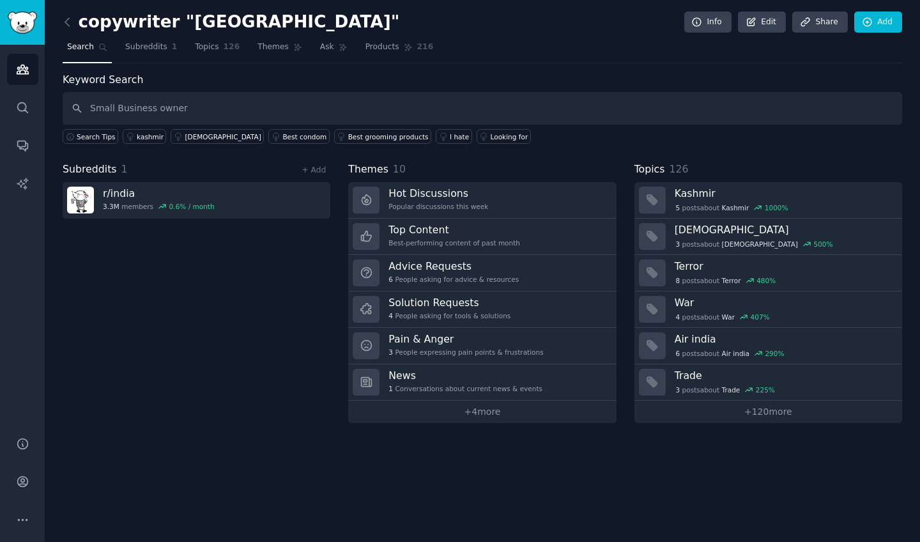
type input "Small Business owner"
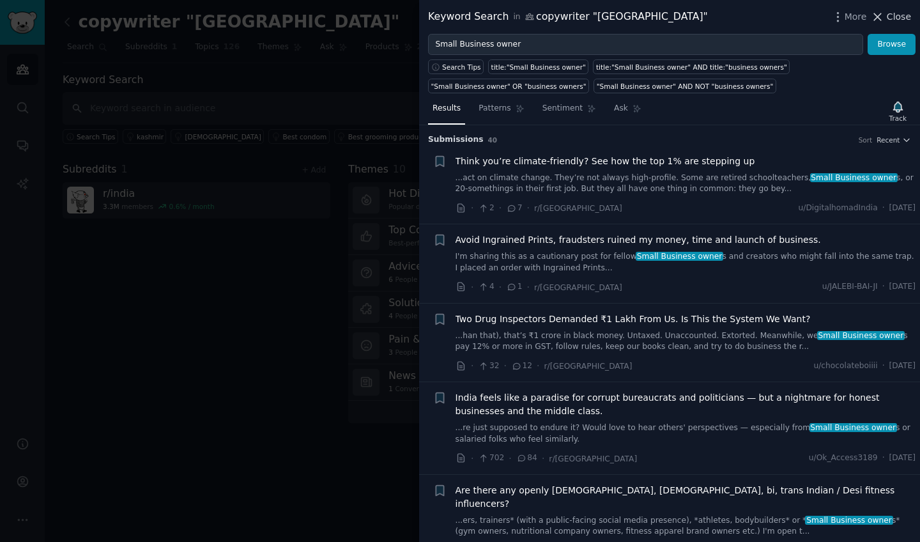
click at [883, 11] on icon at bounding box center [877, 16] width 13 height 13
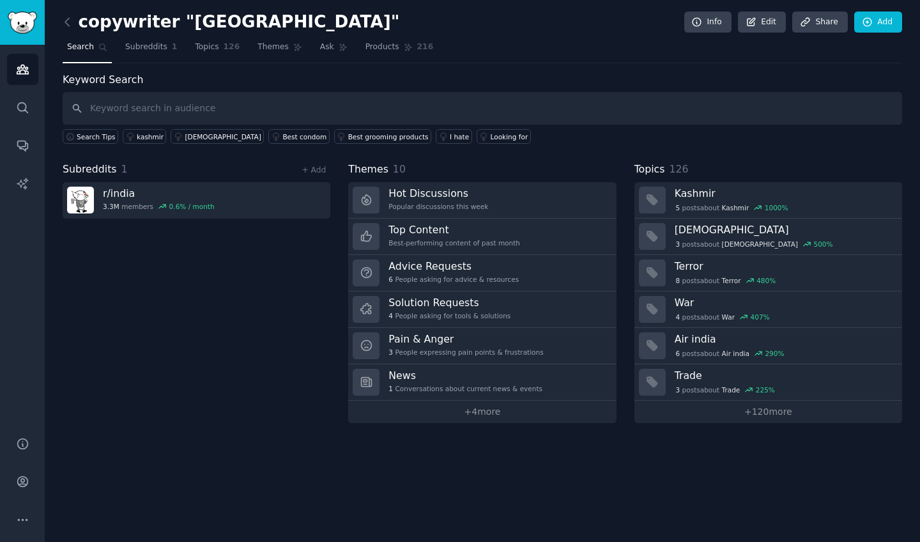
click at [20, 25] on img "Sidebar" at bounding box center [22, 22] width 29 height 22
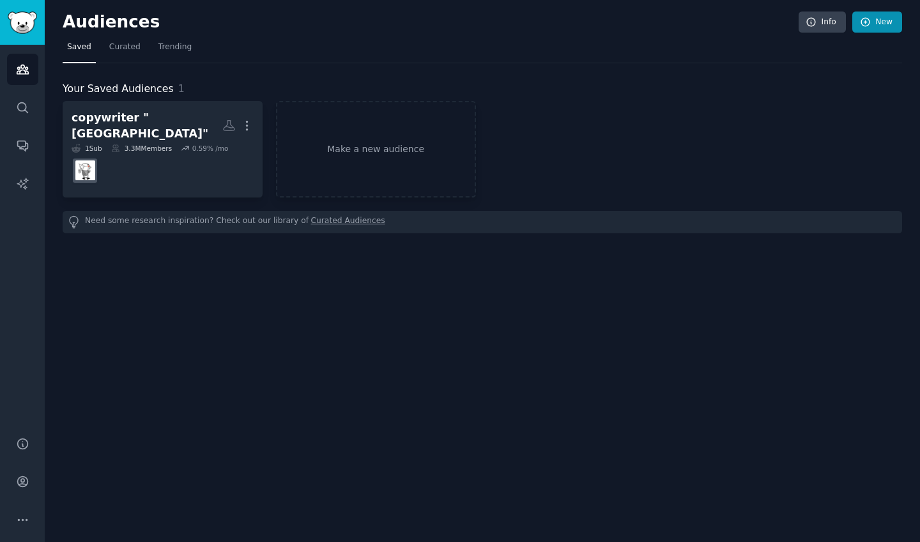
click at [871, 24] on icon at bounding box center [865, 22] width 11 height 11
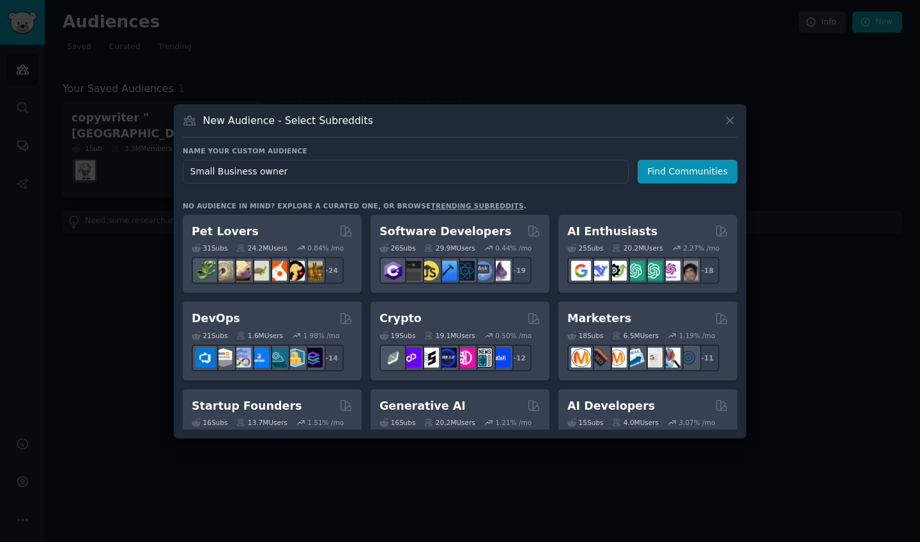
type input "Small Business owners"
click at [661, 171] on button "Find Communities" at bounding box center [688, 172] width 100 height 24
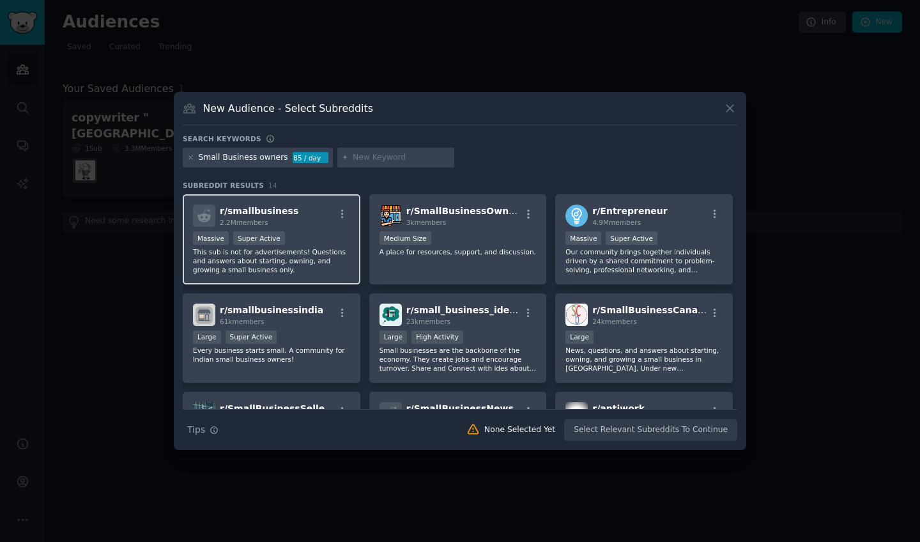
click at [244, 211] on span "r/ smallbusiness" at bounding box center [259, 211] width 79 height 10
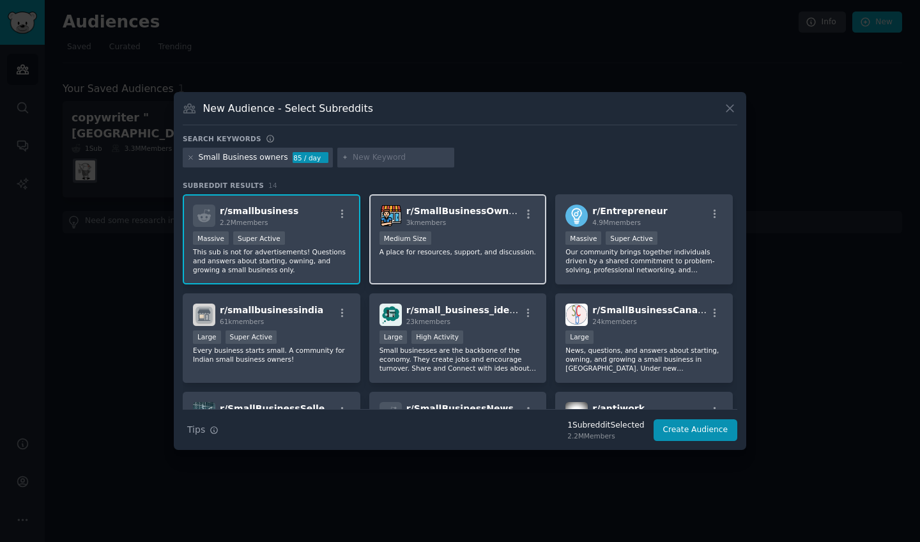
click at [440, 213] on span "r/ SmallBusinessOwners" at bounding box center [465, 211] width 118 height 10
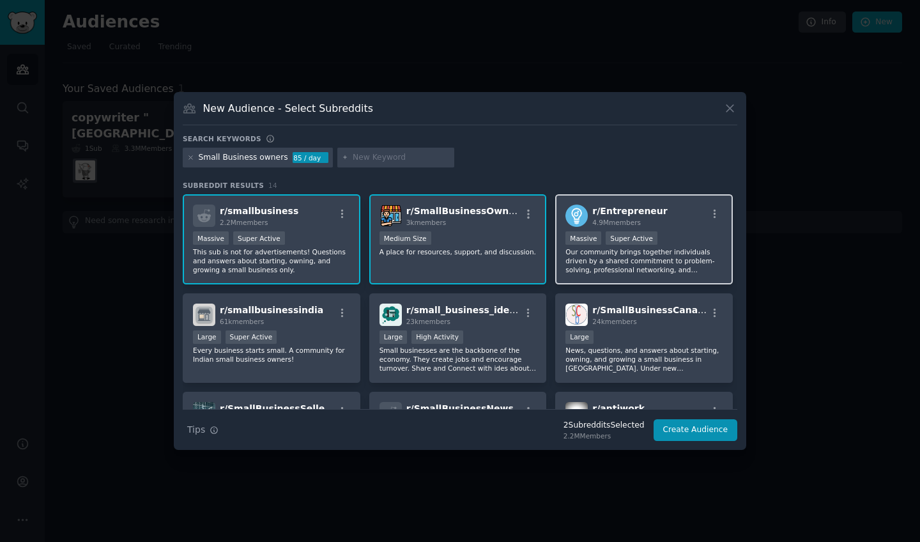
click at [620, 211] on span "r/ Entrepreneur" at bounding box center [629, 211] width 75 height 10
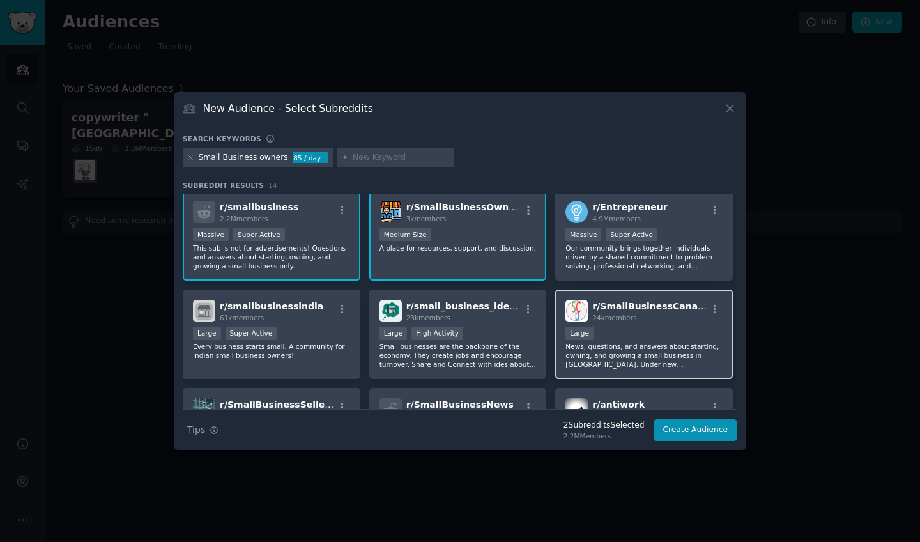
scroll to position [1, 0]
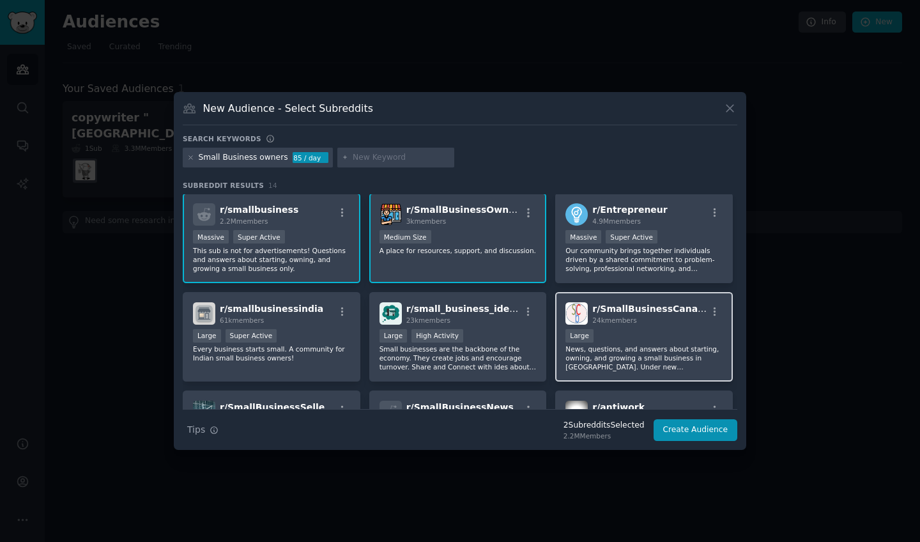
click at [622, 307] on span "r/ SmallBusinessCanada" at bounding box center [651, 308] width 118 height 10
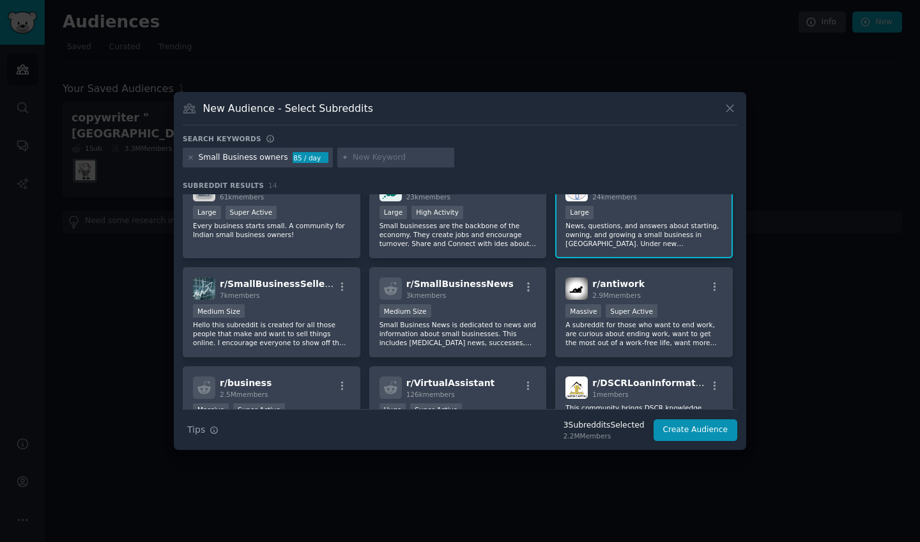
scroll to position [128, 0]
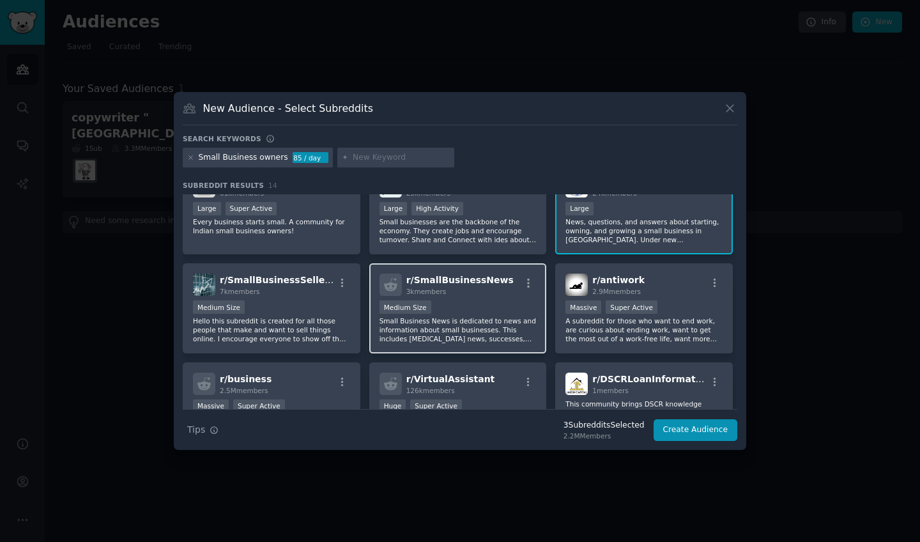
click at [438, 285] on span "r/ SmallBusinessNews" at bounding box center [459, 280] width 107 height 10
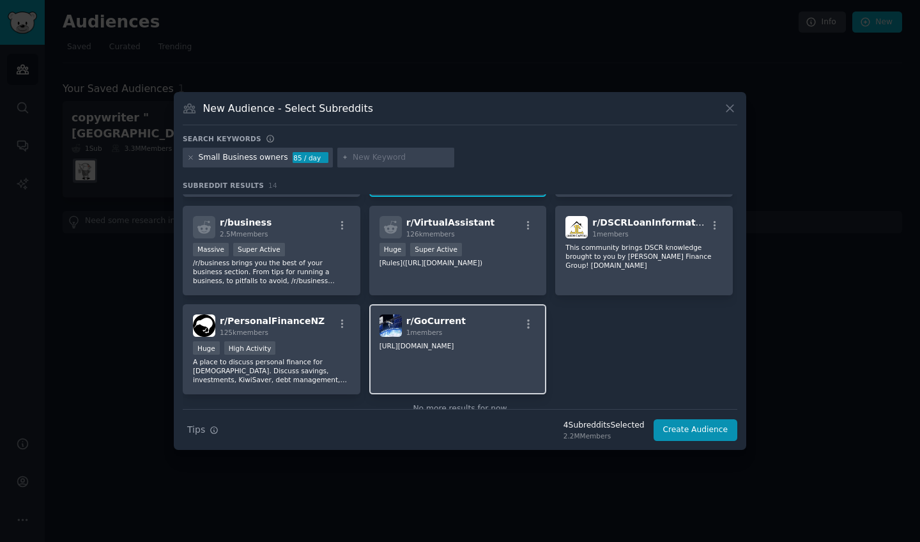
scroll to position [281, 0]
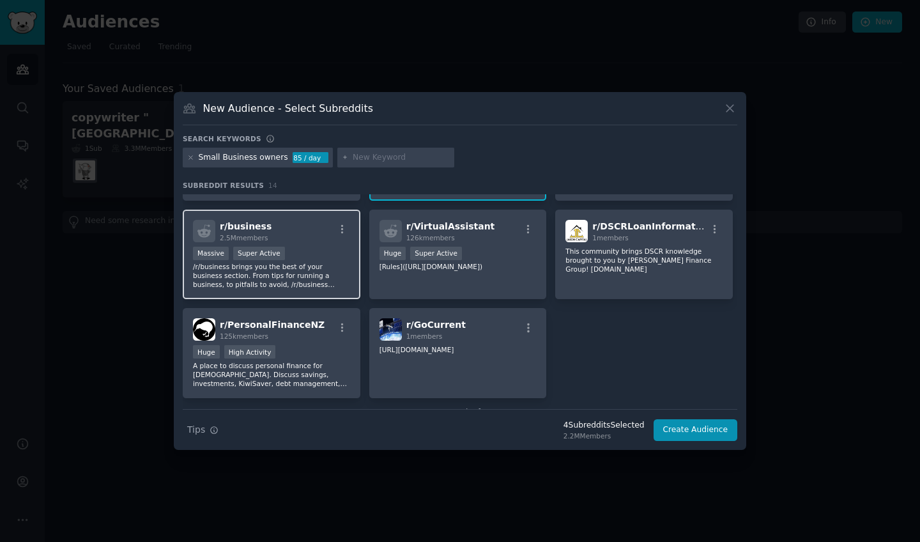
click at [255, 228] on span "r/ business" at bounding box center [246, 226] width 52 height 10
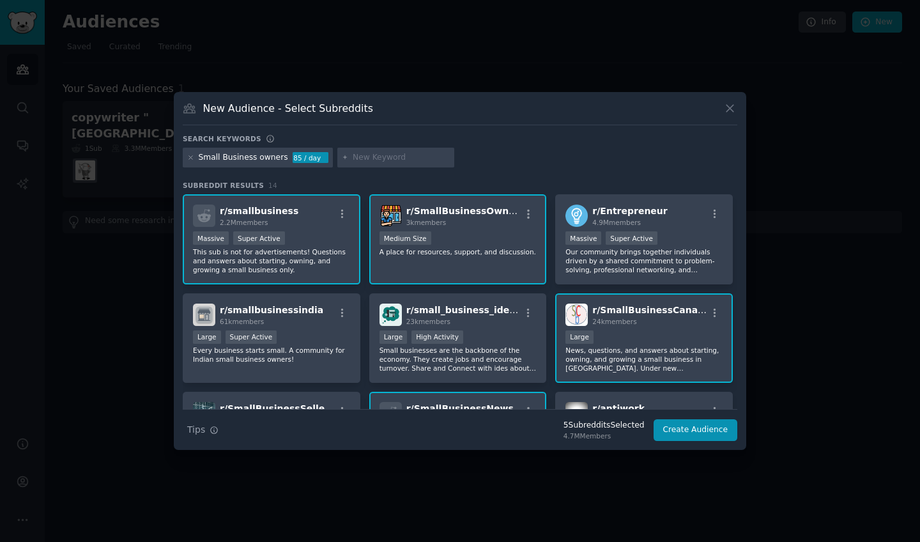
scroll to position [0, 0]
click at [709, 433] on button "Create Audience" at bounding box center [696, 430] width 84 height 22
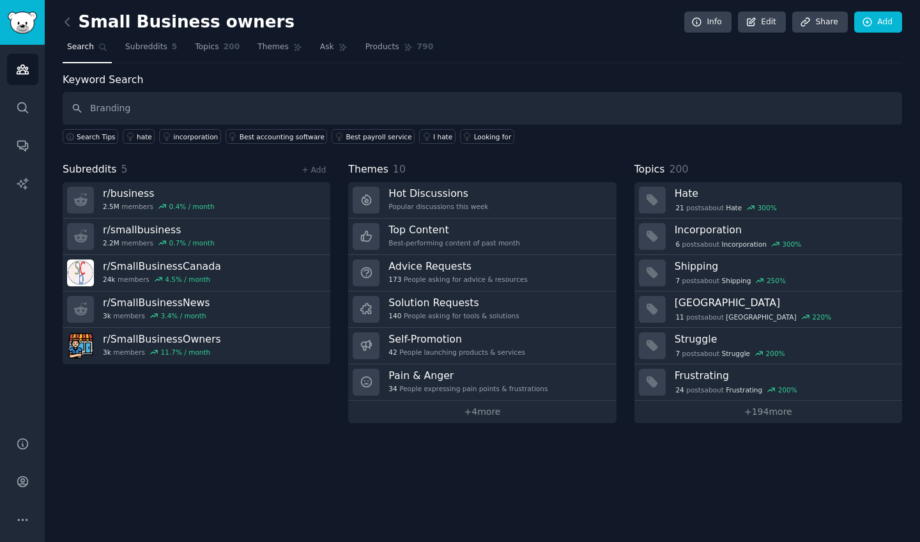
type input "Branding"
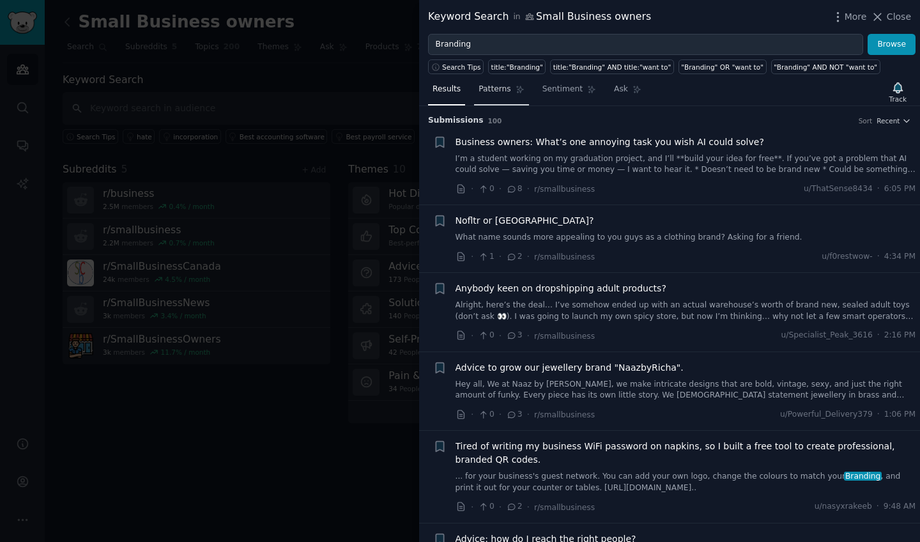
click at [492, 90] on span "Patterns" at bounding box center [495, 89] width 32 height 11
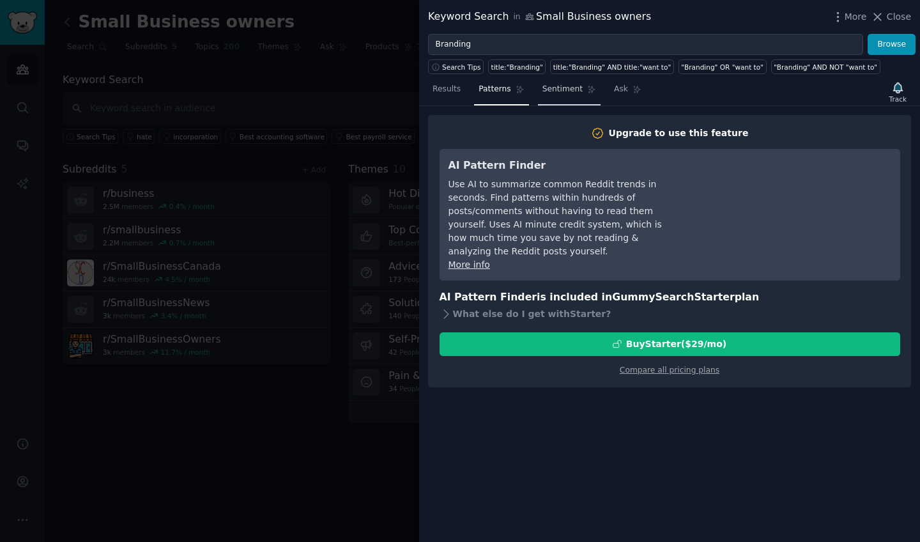
click at [553, 87] on span "Sentiment" at bounding box center [562, 89] width 40 height 11
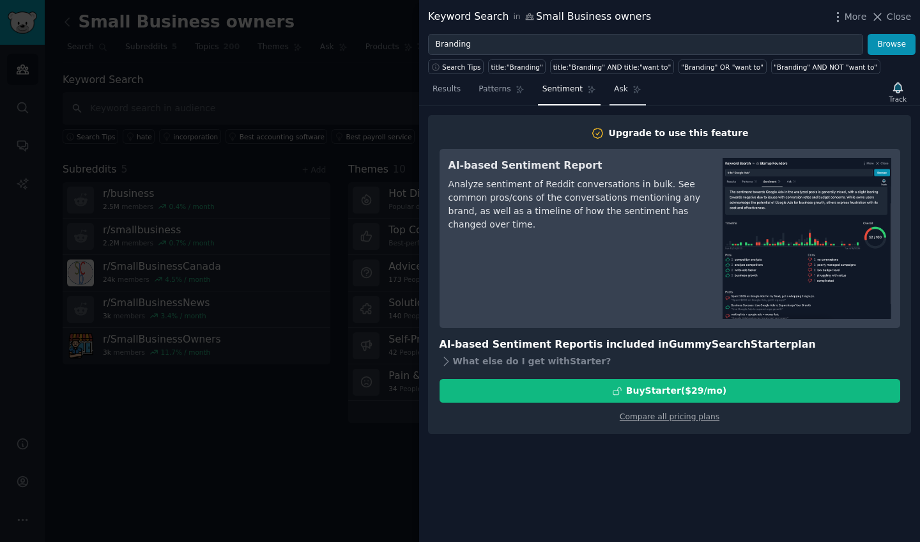
click at [614, 86] on span "Ask" at bounding box center [621, 89] width 14 height 11
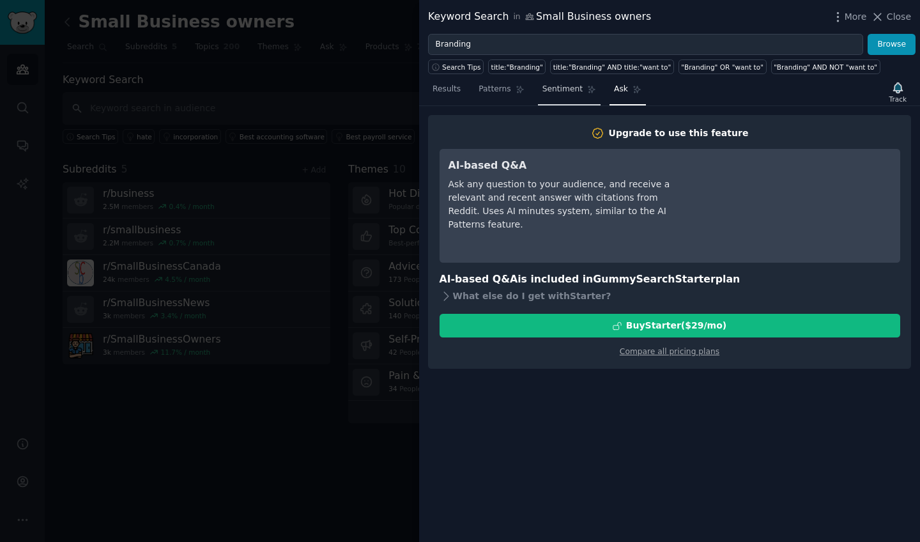
click at [550, 89] on span "Sentiment" at bounding box center [562, 89] width 40 height 11
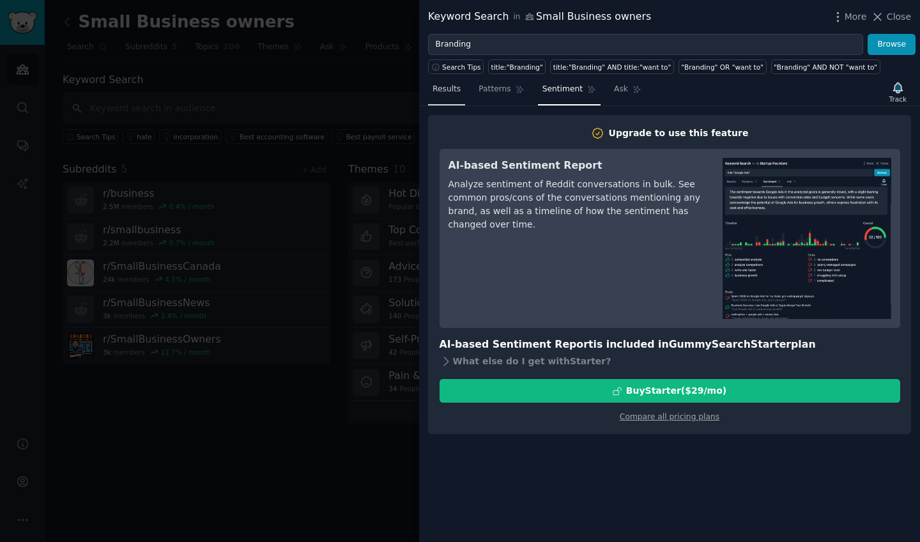
click at [450, 94] on span "Results" at bounding box center [447, 89] width 28 height 11
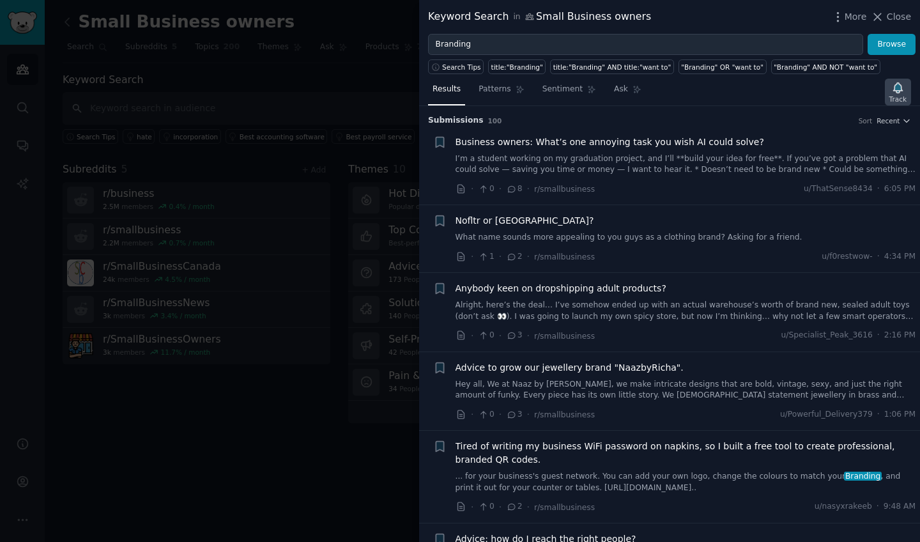
click at [896, 85] on icon "button" at bounding box center [897, 87] width 9 height 10
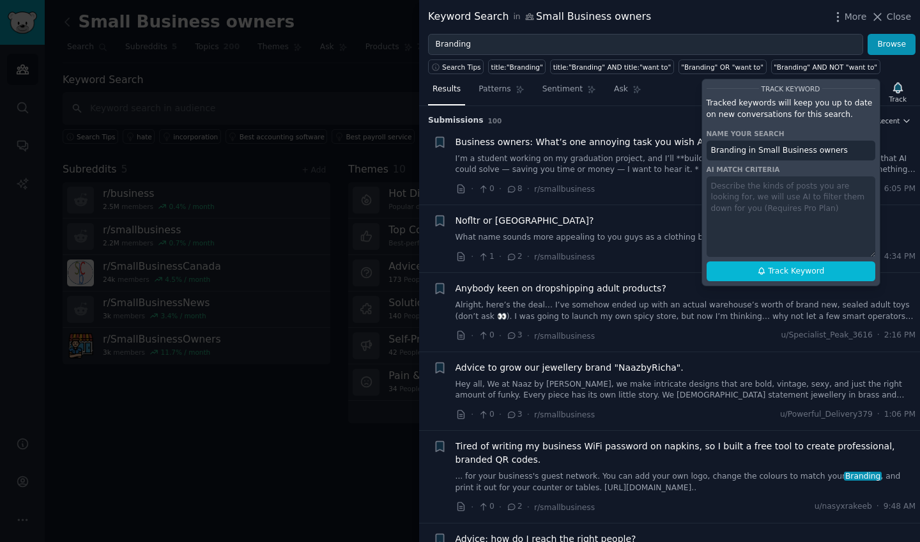
click at [724, 187] on div "Track Keyword Tracked keywords will keep you up to date on new conversations fo…" at bounding box center [790, 183] width 179 height 208
click at [723, 190] on div "Track Keyword Tracked keywords will keep you up to date on new conversations fo…" at bounding box center [790, 183] width 179 height 208
click at [737, 185] on div "Track Keyword Tracked keywords will keep you up to date on new conversations fo…" at bounding box center [790, 183] width 179 height 208
click at [735, 195] on div "Track Keyword Tracked keywords will keep you up to date on new conversations fo…" at bounding box center [790, 183] width 179 height 208
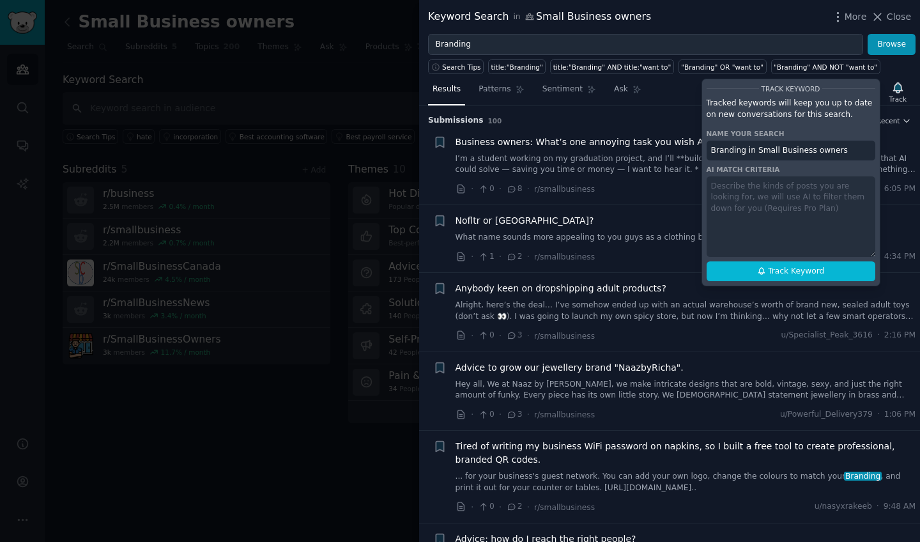
click at [692, 116] on h3 "Submission s 100 Sort Recent" at bounding box center [669, 120] width 483 height 11
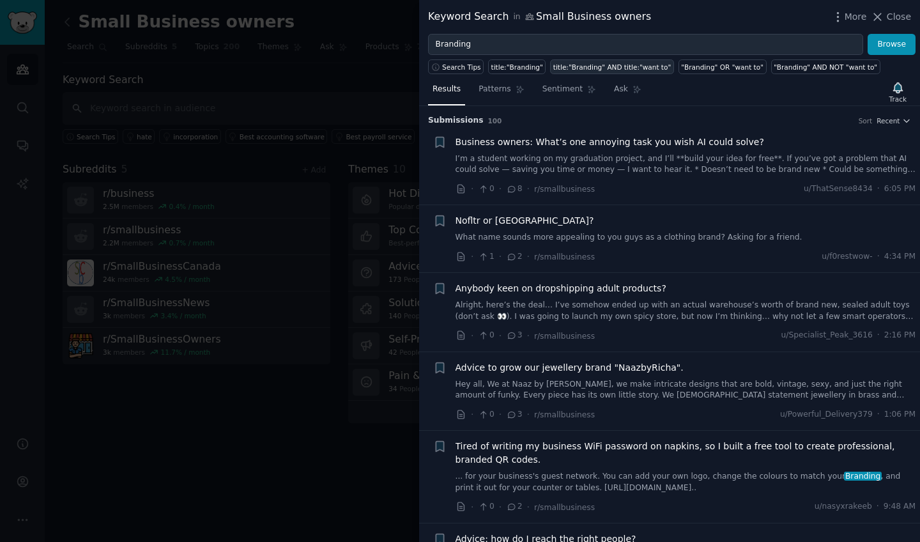
click at [613, 65] on div "title:"Branding" AND title:"want to"" at bounding box center [612, 67] width 118 height 9
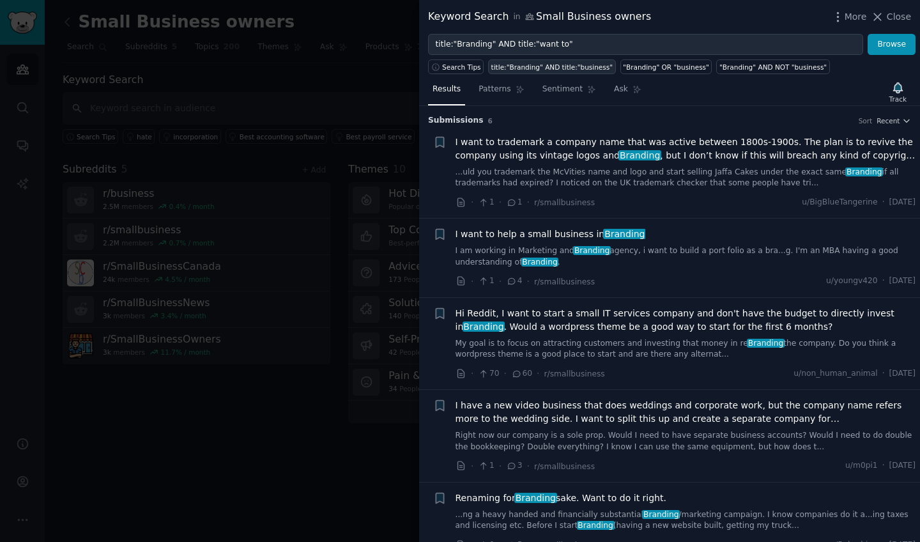
click at [553, 66] on div "title:"Branding" AND title:"business"" at bounding box center [552, 67] width 122 height 9
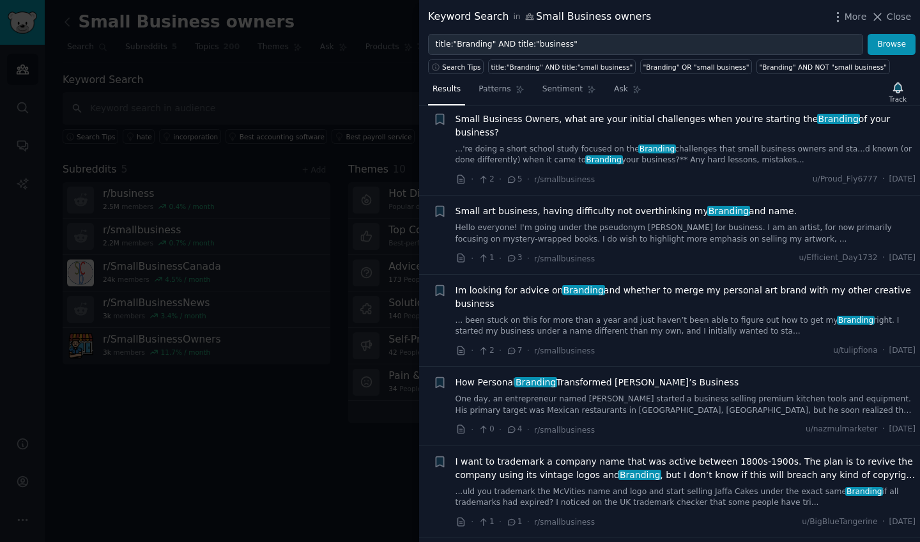
scroll to position [4, 0]
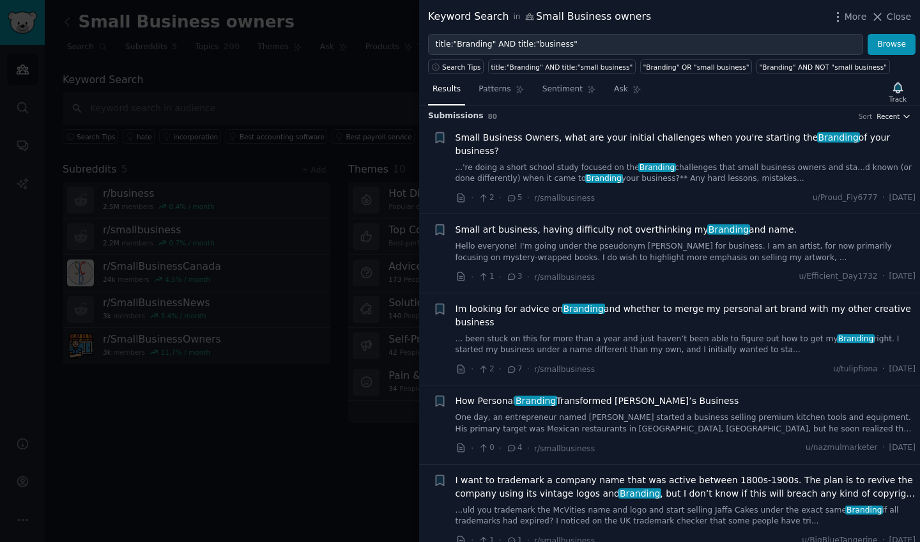
click at [893, 113] on span "Recent" at bounding box center [888, 116] width 23 height 9
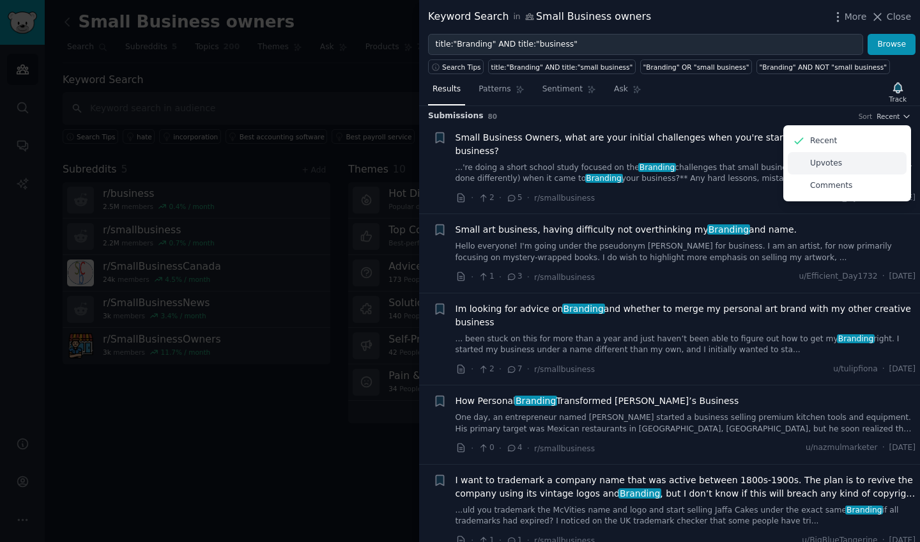
click at [819, 167] on p "Upvotes" at bounding box center [826, 163] width 32 height 11
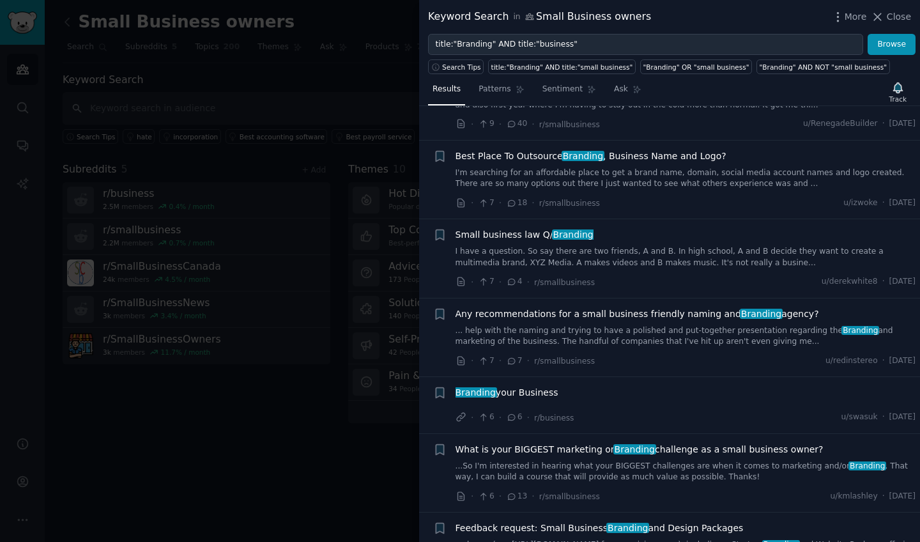
scroll to position [318, 0]
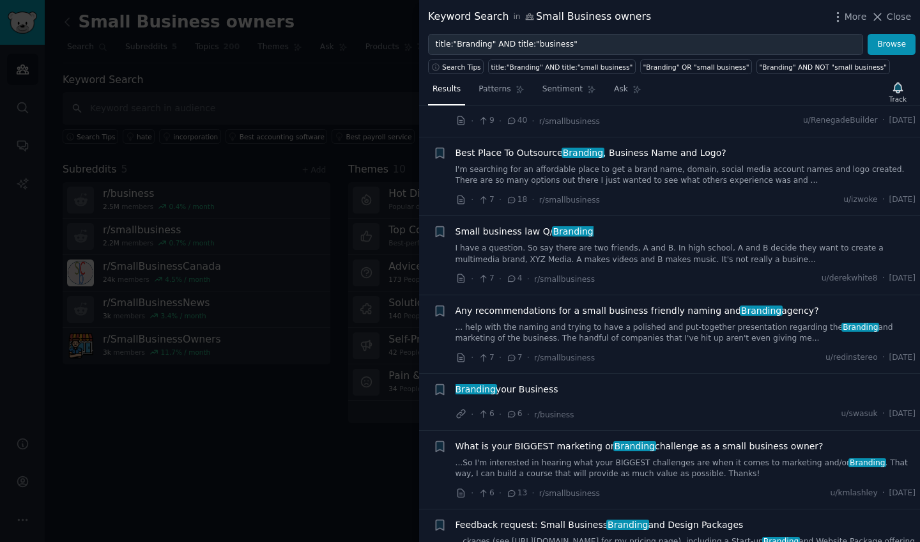
click at [572, 445] on span "What is your BIGGEST marketing or Branding challenge as a small business owner?" at bounding box center [640, 446] width 368 height 13
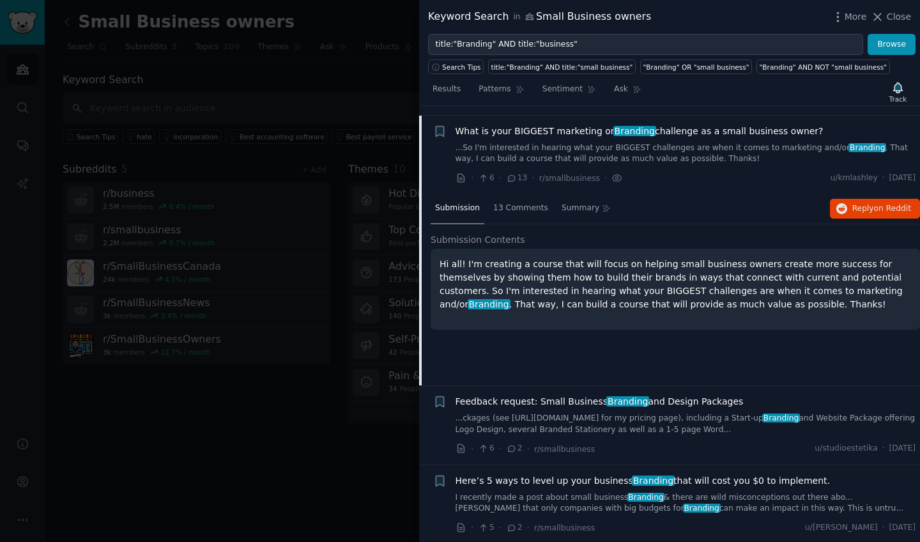
scroll to position [631, 0]
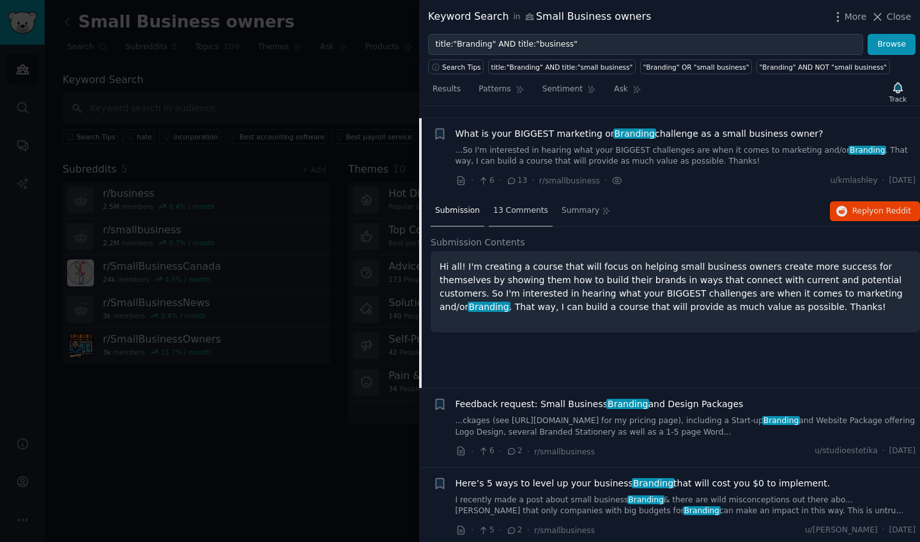
click at [508, 208] on span "13 Comments" at bounding box center [520, 210] width 55 height 11
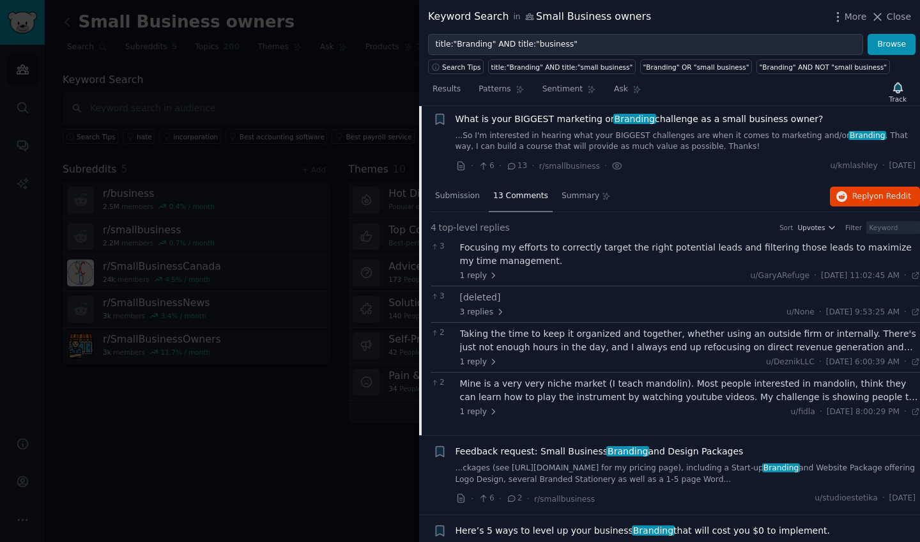
scroll to position [637, 0]
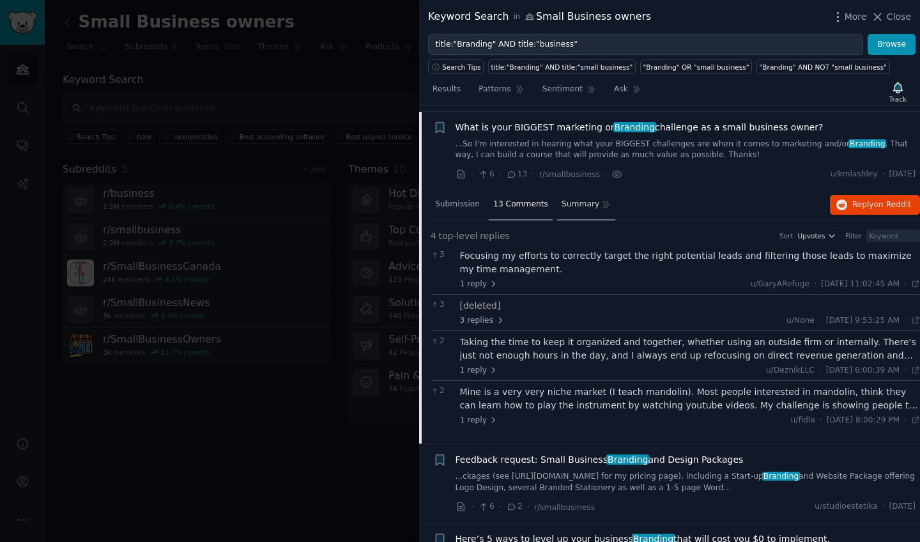
click at [574, 199] on span "Summary" at bounding box center [581, 204] width 38 height 11
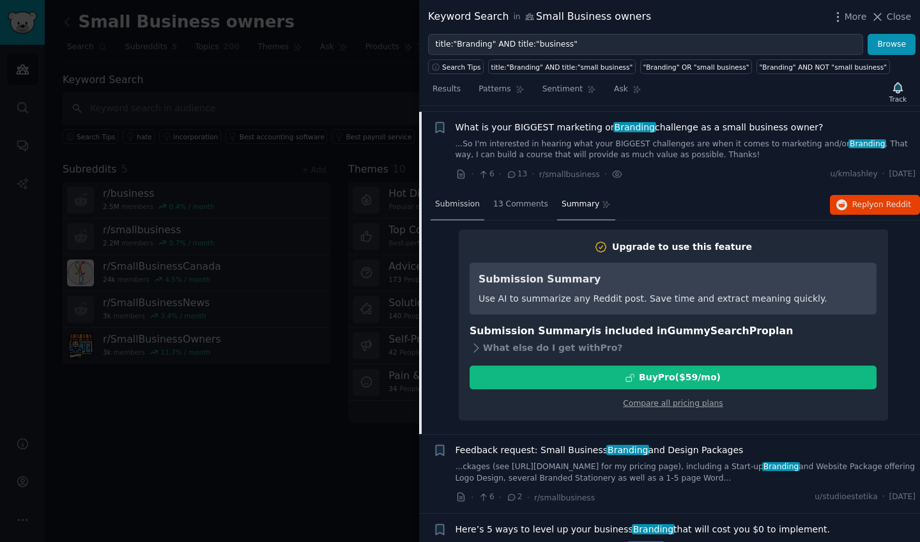
click at [463, 201] on span "Submission" at bounding box center [457, 204] width 45 height 11
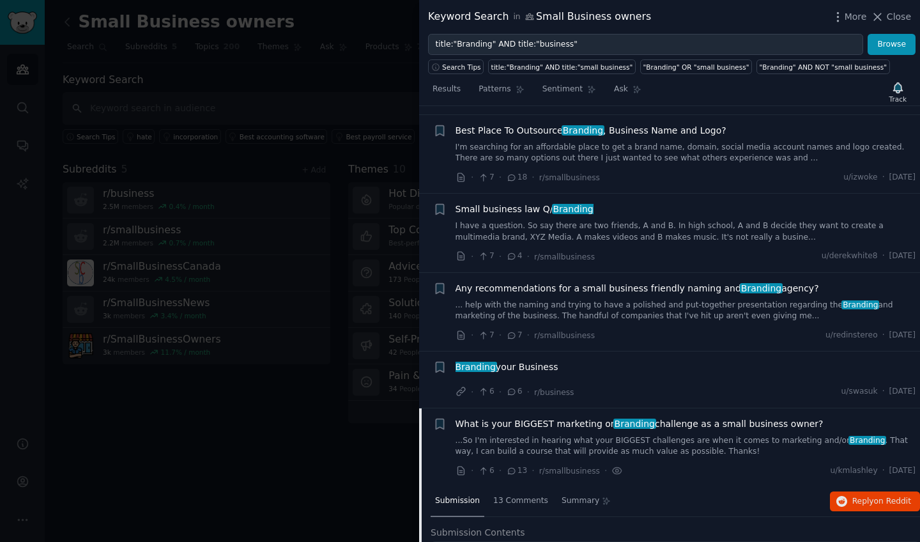
scroll to position [59, 0]
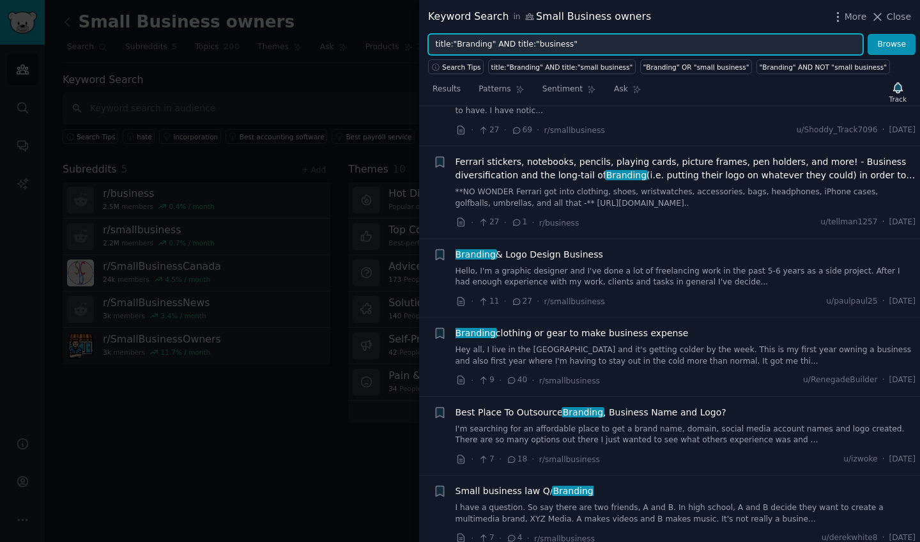
click at [578, 43] on input "title:"Branding" AND title:"business"" at bounding box center [645, 45] width 435 height 22
click at [892, 44] on button "Browse" at bounding box center [892, 45] width 48 height 22
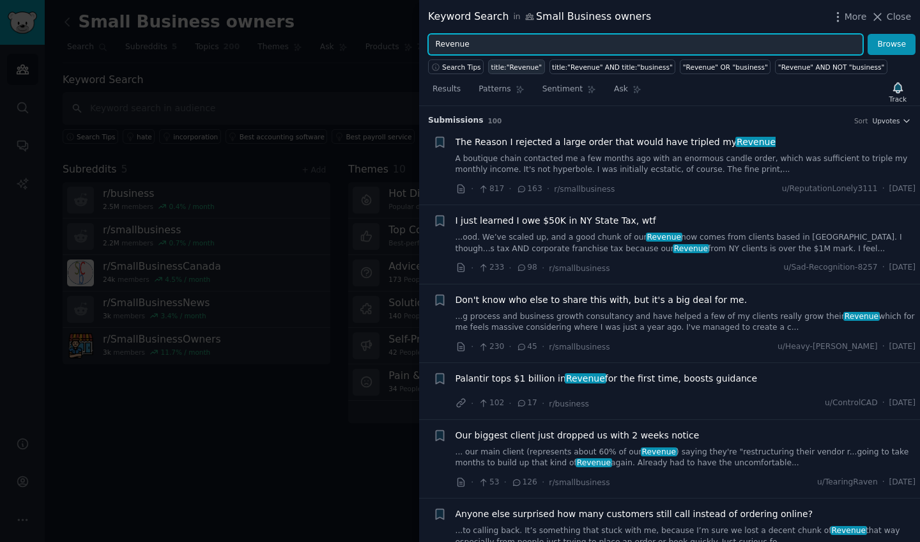
scroll to position [0, 0]
click at [892, 44] on button "Browse" at bounding box center [892, 45] width 48 height 22
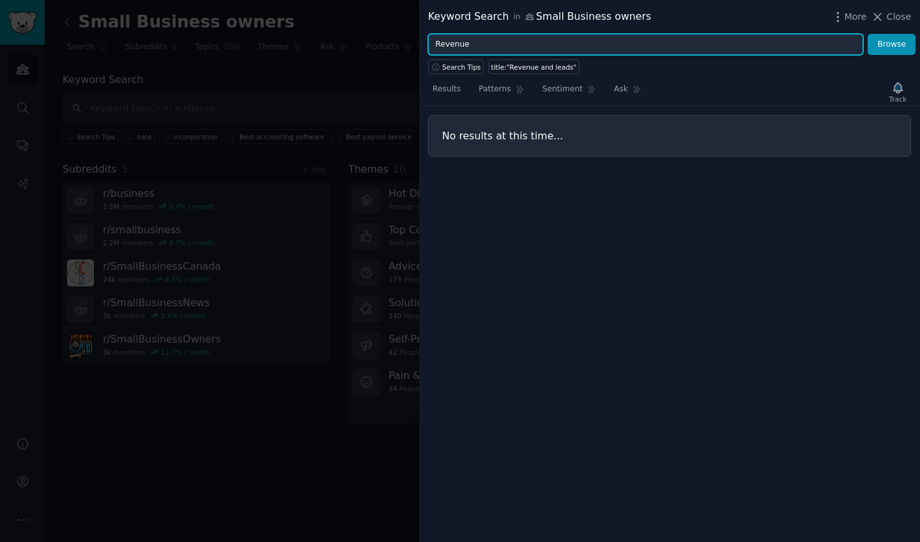
type input "Revenue"
click at [892, 44] on button "Browse" at bounding box center [892, 45] width 48 height 22
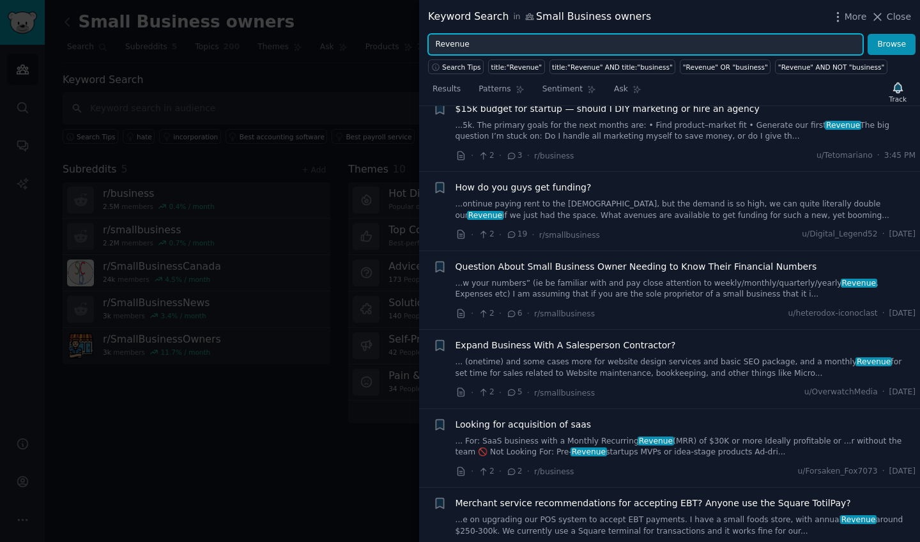
scroll to position [2731, 0]
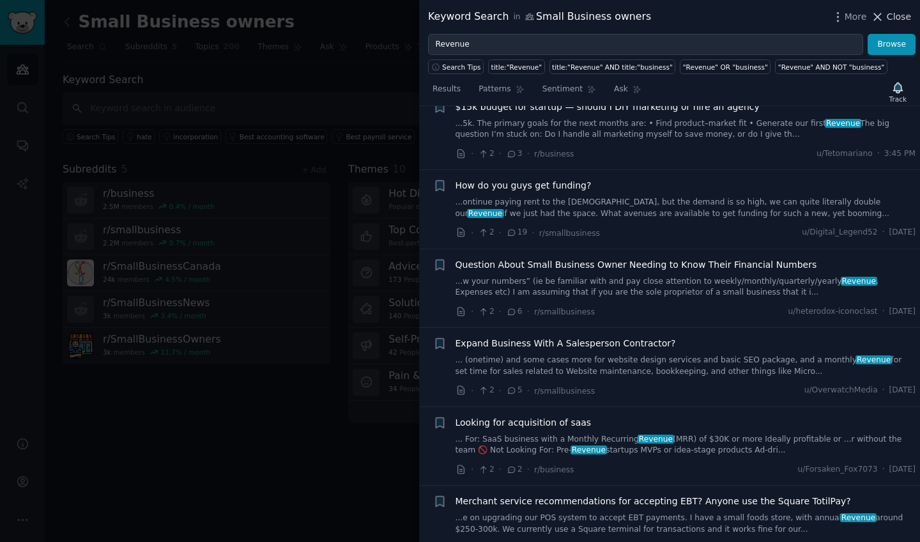
click at [884, 13] on icon at bounding box center [877, 16] width 13 height 13
